Goal: Navigation & Orientation: Find specific page/section

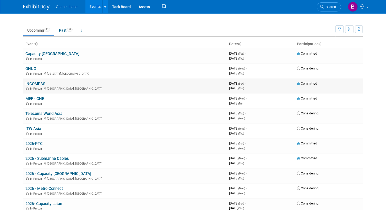
click at [32, 84] on link "INCOMPAS" at bounding box center [35, 84] width 20 height 5
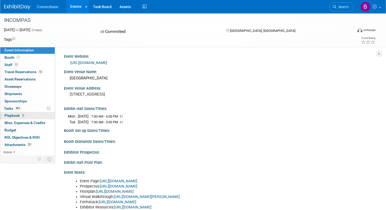
click at [11, 115] on span "Playbook 3" at bounding box center [14, 116] width 20 height 4
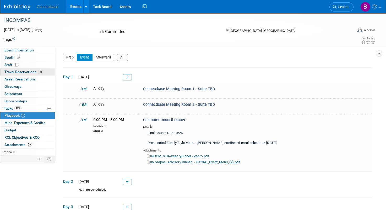
click at [29, 69] on link "10 Travel Reservations 10" at bounding box center [27, 72] width 54 height 7
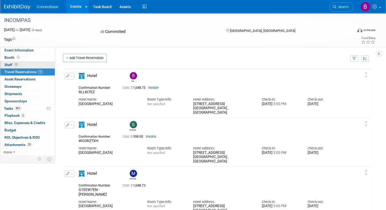
click at [6, 65] on span "Staff 11" at bounding box center [11, 65] width 14 height 4
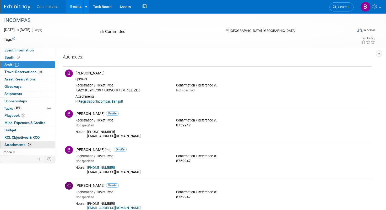
click at [15, 143] on span "Attachments 29" at bounding box center [17, 145] width 27 height 4
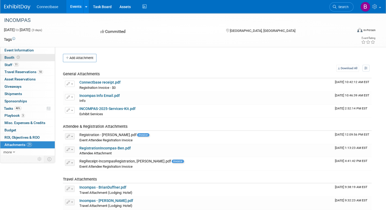
click at [12, 58] on span "Booth" at bounding box center [12, 58] width 16 height 4
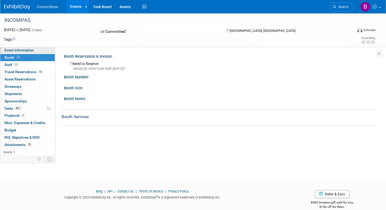
click at [15, 51] on span "Event Information" at bounding box center [18, 50] width 29 height 4
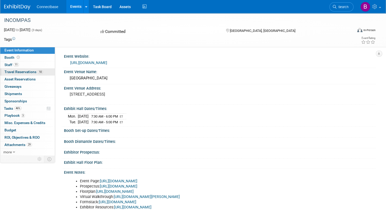
click at [11, 72] on span "Travel Reservations 10" at bounding box center [23, 72] width 38 height 4
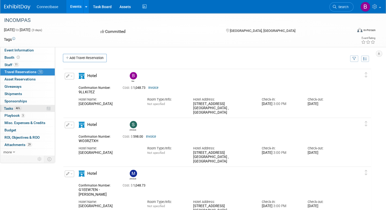
click at [10, 109] on span "Tasks 46%" at bounding box center [13, 109] width 18 height 4
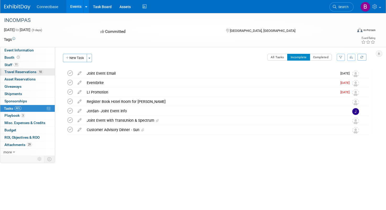
click at [20, 71] on span "Travel Reservations 10" at bounding box center [23, 72] width 38 height 4
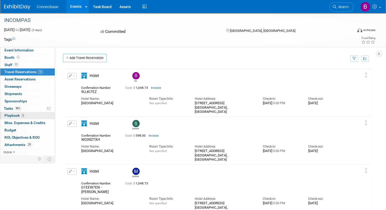
click at [12, 116] on span "Playbook 3" at bounding box center [14, 116] width 20 height 4
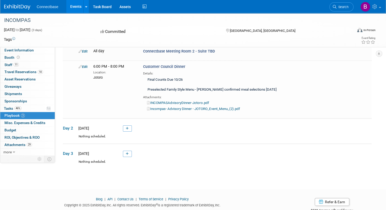
scroll to position [62, 0]
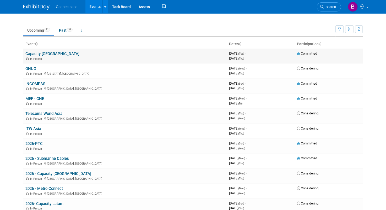
click at [30, 53] on link "Capacity [GEOGRAPHIC_DATA]" at bounding box center [52, 54] width 54 height 5
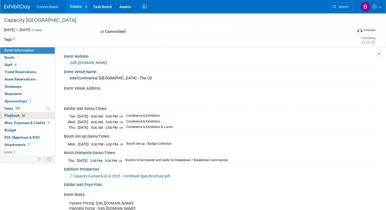
click at [14, 114] on span "Playbook 66" at bounding box center [15, 116] width 22 height 4
